Goal: Information Seeking & Learning: Learn about a topic

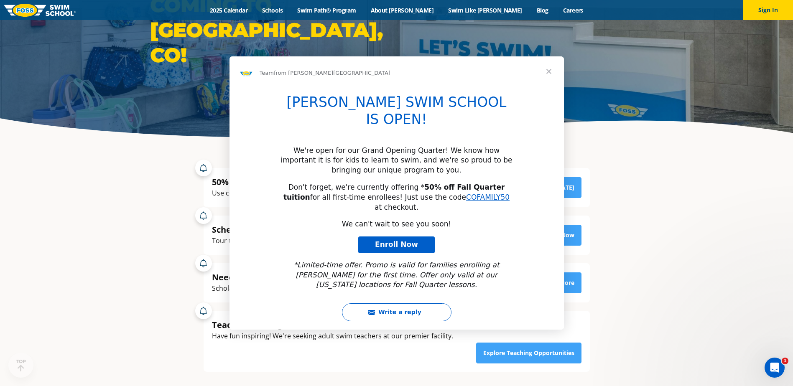
scroll to position [125, 0]
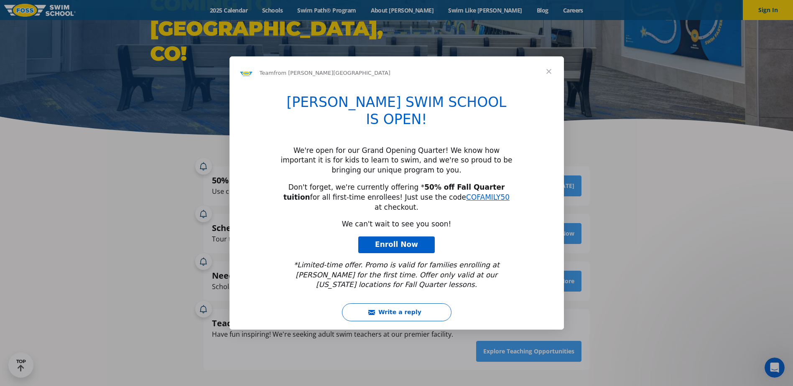
click at [549, 87] on span "Close" at bounding box center [549, 71] width 30 height 30
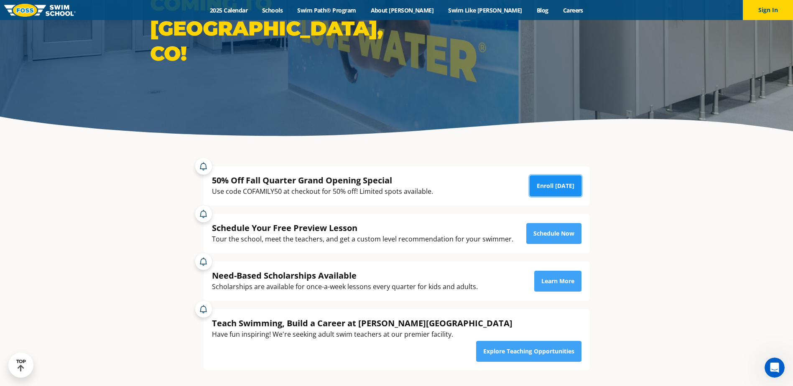
click at [561, 189] on link "Enroll [DATE]" at bounding box center [556, 186] width 52 height 21
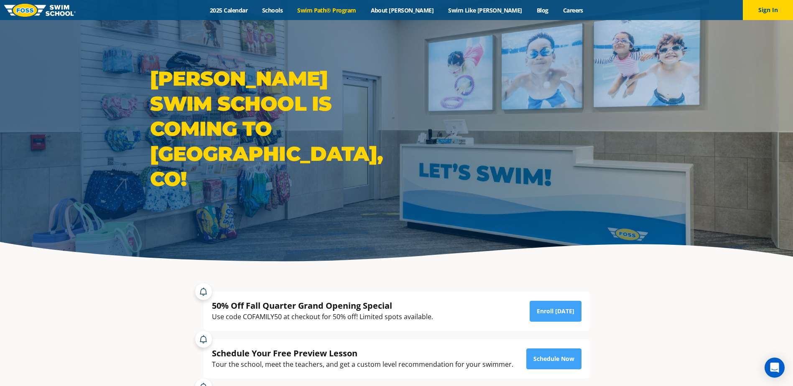
click at [363, 12] on link "Swim Path® Program" at bounding box center [326, 10] width 73 height 8
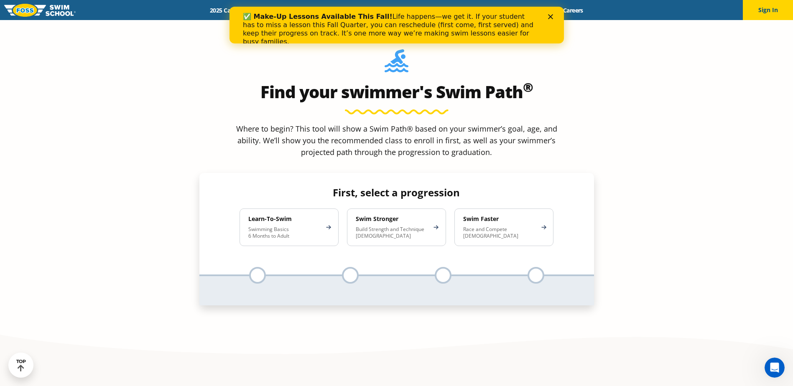
scroll to position [794, 0]
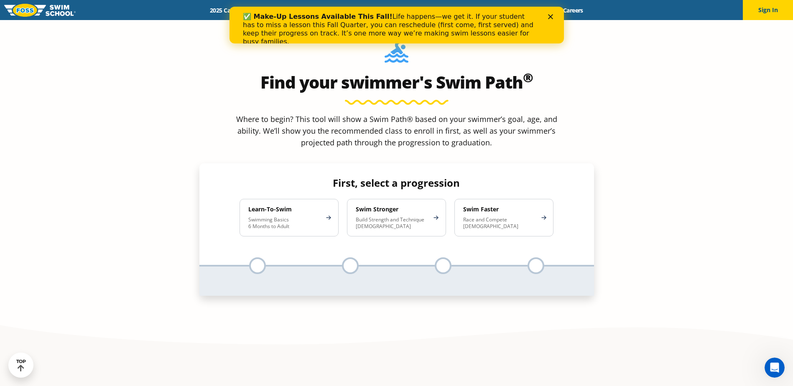
click at [290, 217] on p "Swimming Basics 6 Months to Adult" at bounding box center [284, 223] width 73 height 13
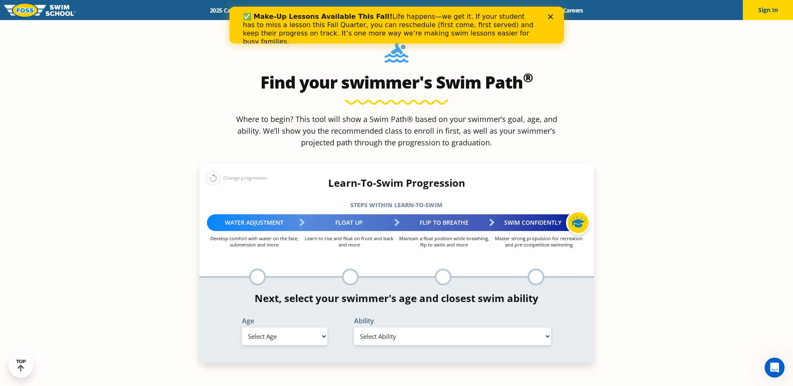
click at [296, 318] on div "Age Select Age 6 months - 1 year 1 year 2 years 3 years 4 years 5 years 6 years…" at bounding box center [285, 332] width 104 height 28
click at [299, 328] on select "Select Age 6 months - 1 year 1 year 2 years 3 years 4 years 5 years 6 years 7 y…" at bounding box center [284, 337] width 85 height 18
select select "1-year"
click at [242, 328] on select "Select Age 6 months - 1 year 1 year 2 years 3 years 4 years 5 years 6 years 7 y…" at bounding box center [284, 337] width 85 height 18
click at [470, 328] on select "Select Ability First in-water experience Comfortable with water poured over the…" at bounding box center [452, 337] width 197 height 18
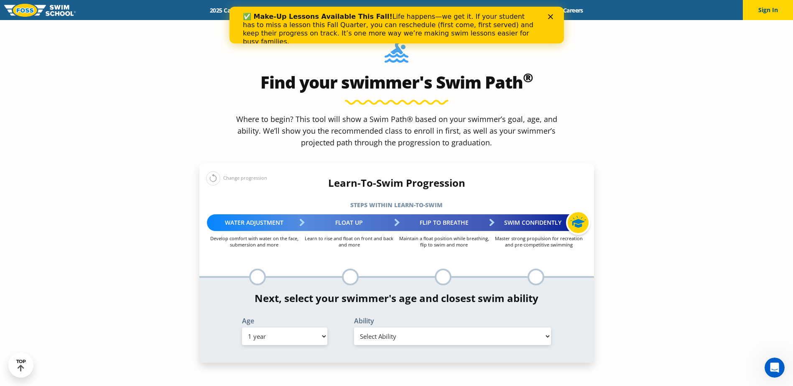
select select "1-year-comfortable-with-water-poured-over-their-head-but-not-eyes-and-ears"
click at [354, 328] on select "Select Ability First in-water experience Comfortable with water poured over the…" at bounding box center [452, 337] width 197 height 18
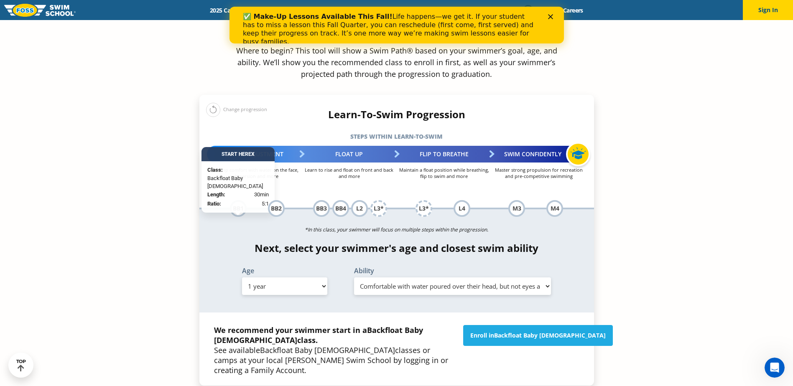
scroll to position [878, 0]
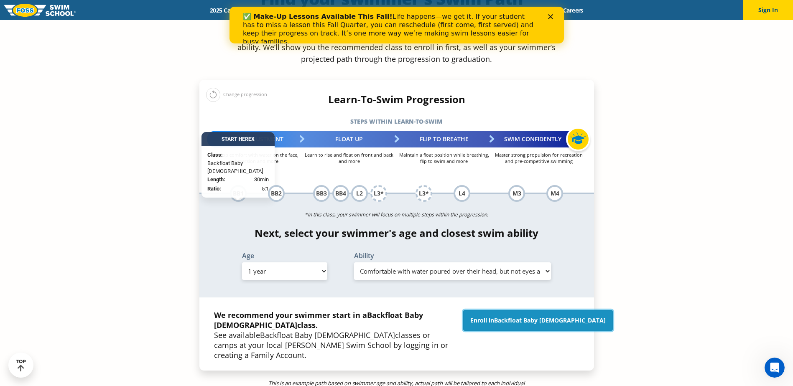
click at [532, 316] on span "Backfloat Baby 1" at bounding box center [550, 320] width 112 height 8
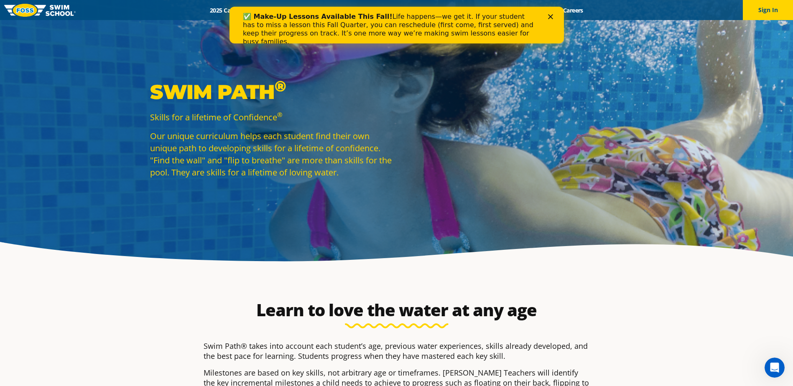
click at [552, 15] on icon "Close" at bounding box center [550, 16] width 5 height 5
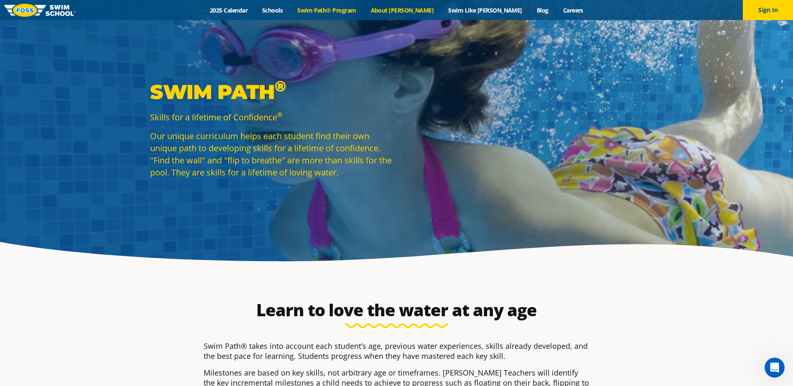
click at [415, 10] on link "About [PERSON_NAME]" at bounding box center [402, 10] width 78 height 8
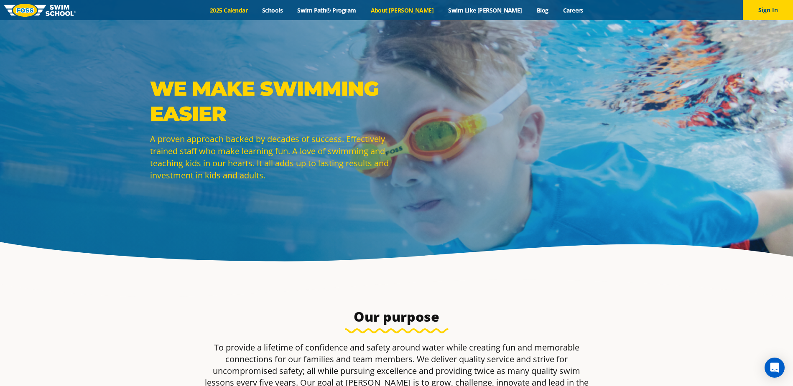
click at [255, 8] on link "2025 Calendar" at bounding box center [229, 10] width 52 height 8
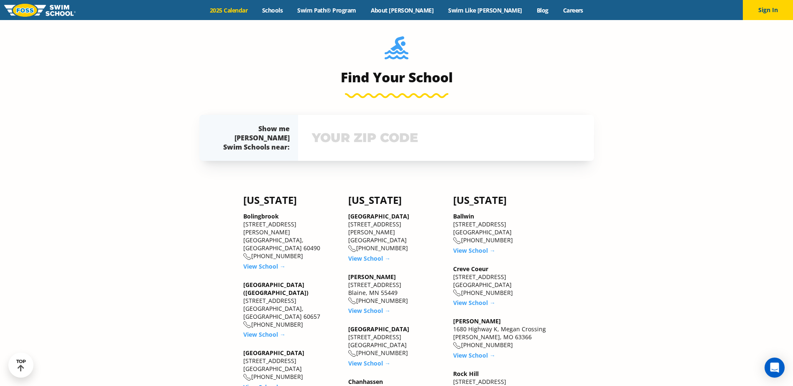
scroll to position [627, 0]
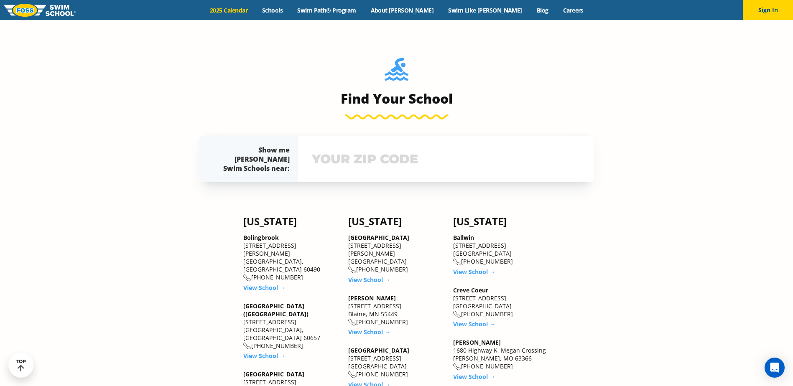
click at [378, 163] on input "text" at bounding box center [446, 159] width 273 height 24
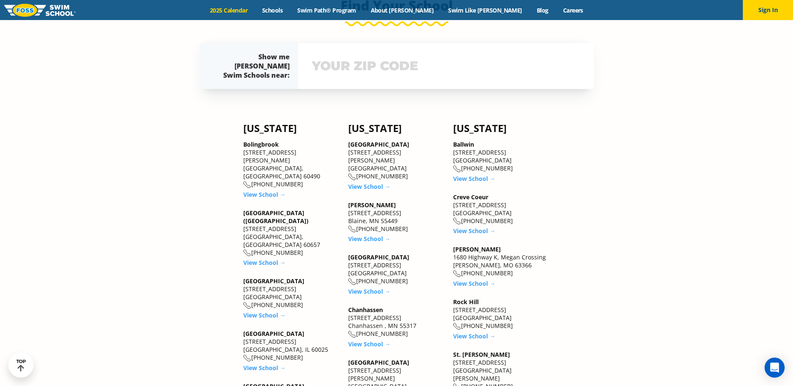
scroll to position [724, 0]
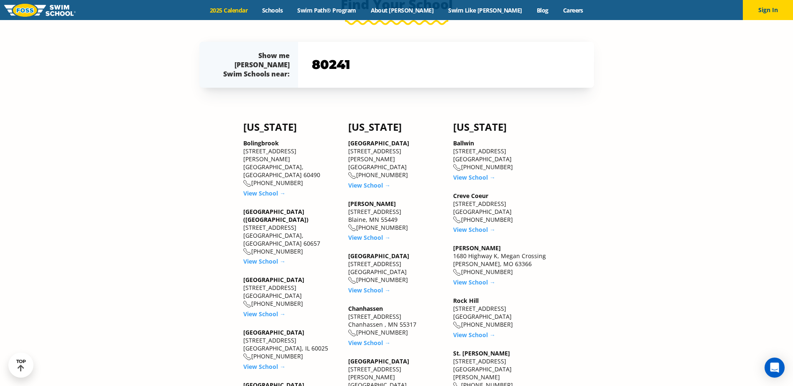
type input "80241"
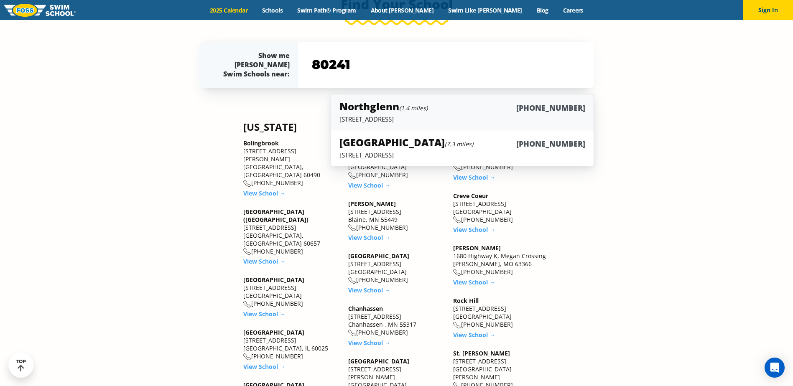
click at [457, 106] on div "Northglenn (1.4 miles) (983) 203-1060" at bounding box center [461, 107] width 245 height 15
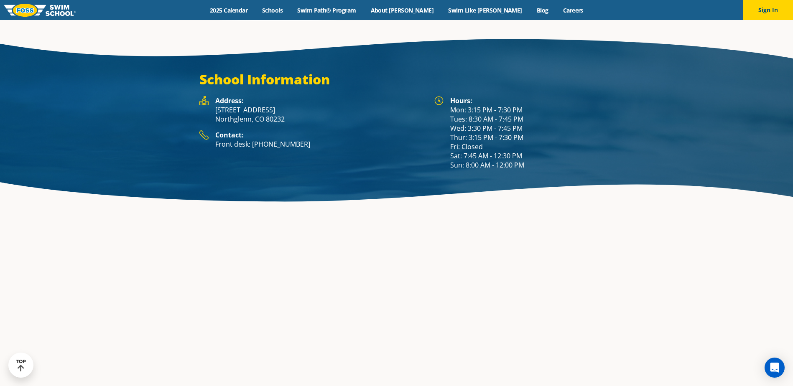
scroll to position [1273, 0]
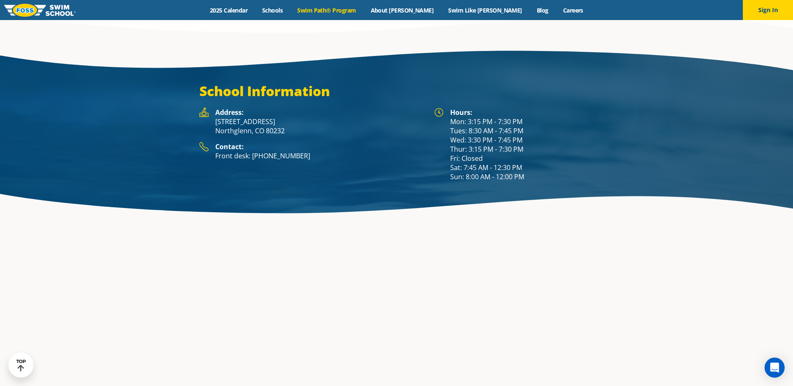
click at [366, 14] on div "Menu 2025 Calendar Schools Swim Path® Program About [PERSON_NAME] Swim Like [PE…" at bounding box center [396, 10] width 793 height 20
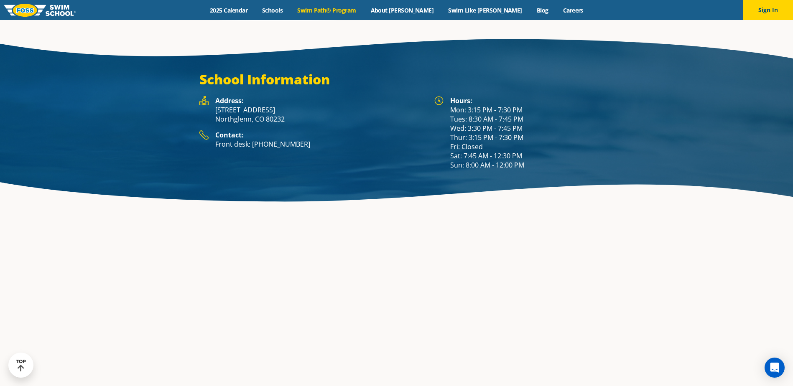
click at [363, 12] on link "Swim Path® Program" at bounding box center [326, 10] width 73 height 8
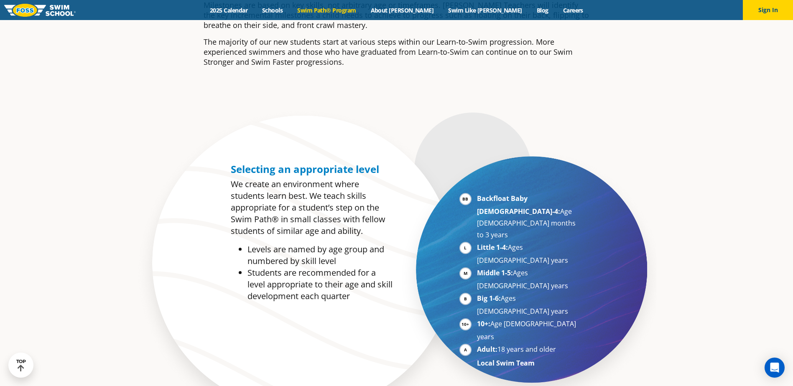
scroll to position [293, 0]
